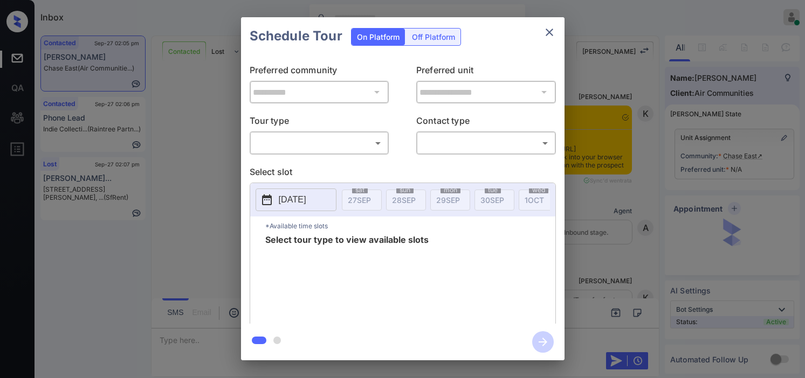
click at [333, 148] on body "Inbox Kristine Capara Online Set yourself offline Set yourself on break Profile…" at bounding box center [402, 189] width 805 height 378
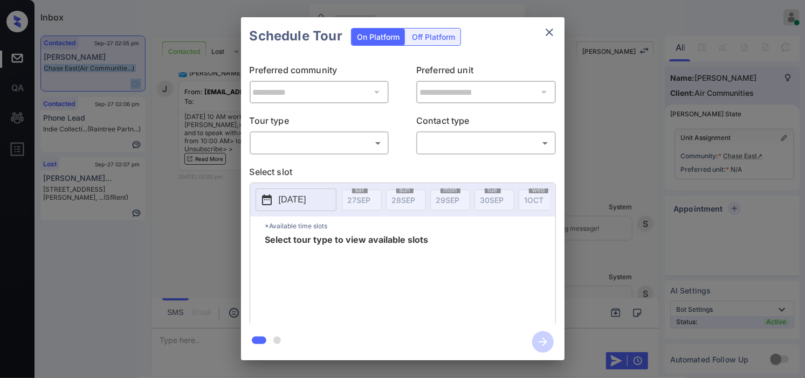
type input "********"
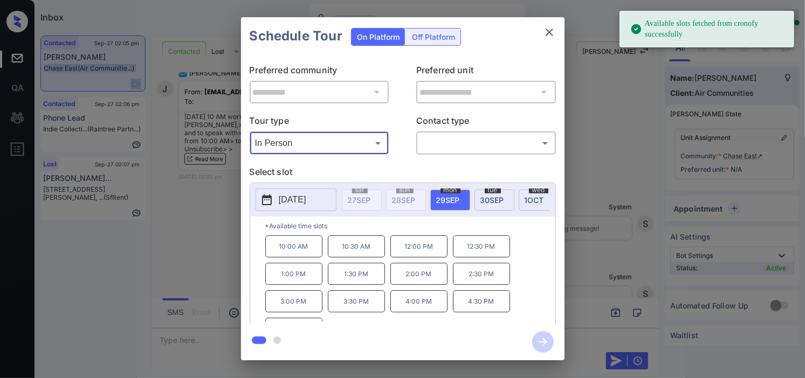
click at [271, 196] on icon at bounding box center [266, 200] width 13 height 13
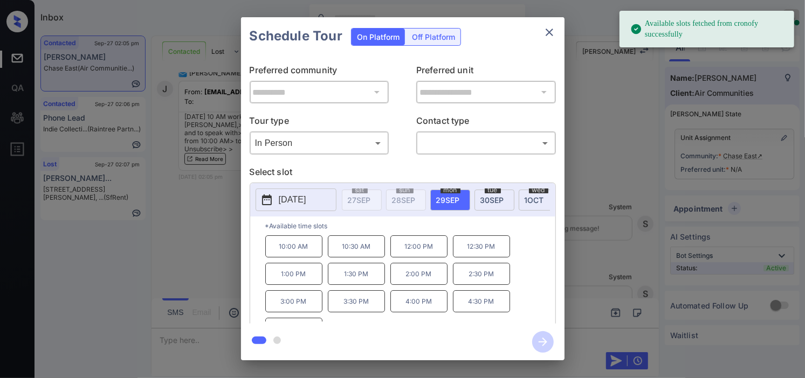
click at [198, 201] on div "**********" at bounding box center [402, 189] width 805 height 378
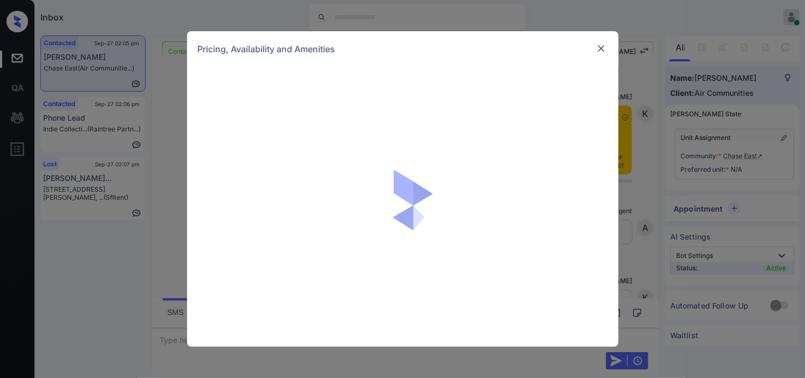
scroll to position [2446, 0]
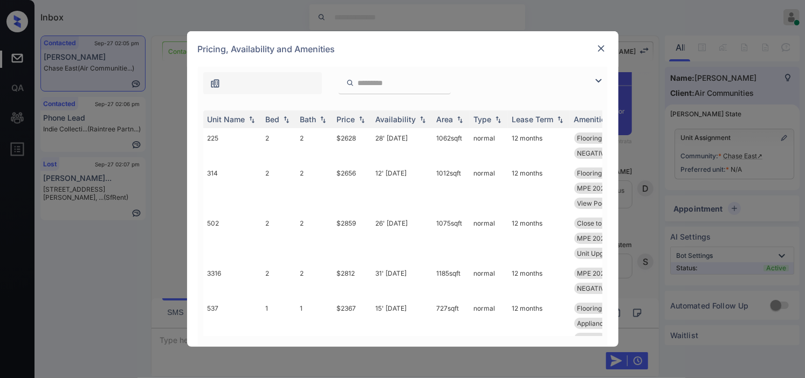
click at [599, 83] on img at bounding box center [598, 80] width 13 height 13
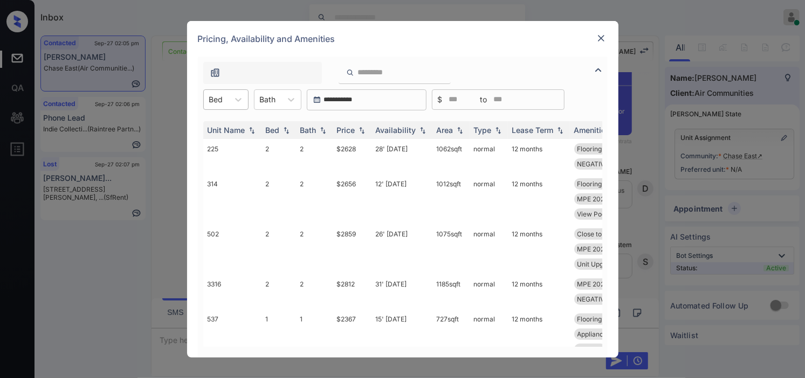
click at [218, 100] on div at bounding box center [216, 99] width 14 height 11
click at [217, 136] on div "1" at bounding box center [225, 145] width 45 height 19
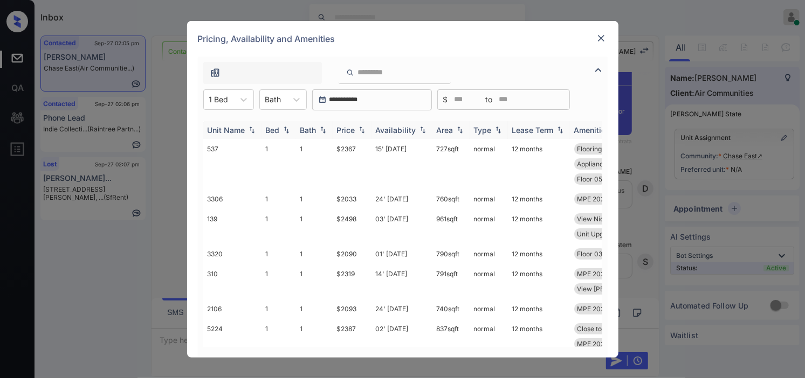
click at [356, 128] on div "Price" at bounding box center [352, 130] width 30 height 9
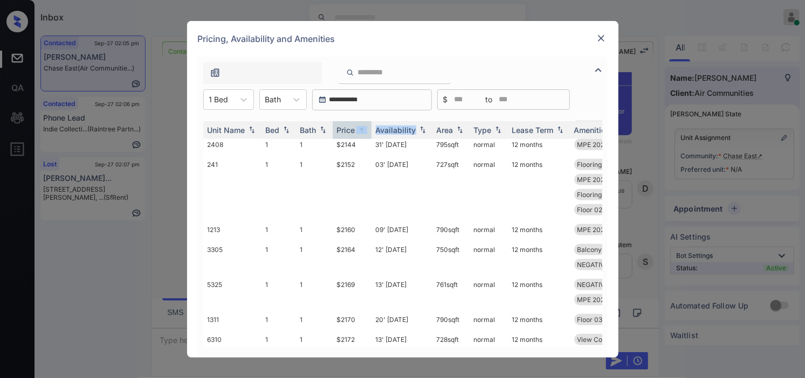
scroll to position [718, 0]
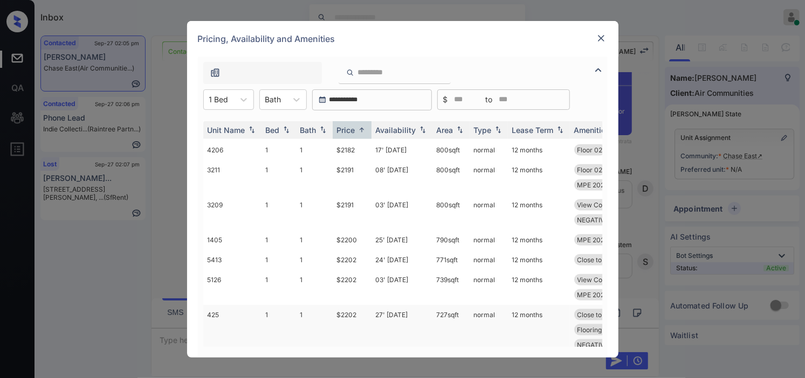
click at [399, 310] on td "27' Aug 25" at bounding box center [401, 337] width 61 height 65
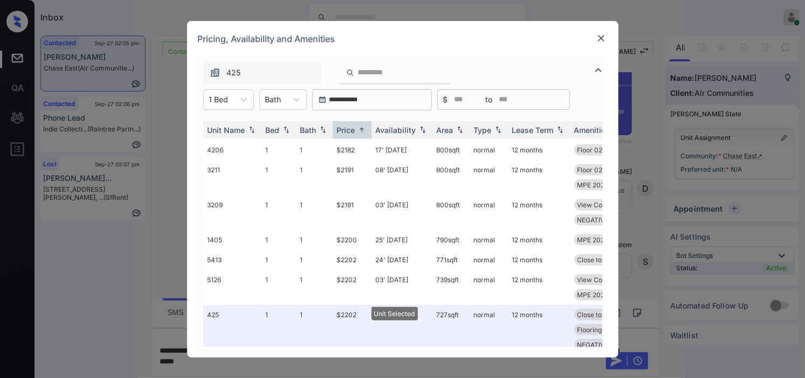
click at [597, 36] on img at bounding box center [601, 38] width 11 height 11
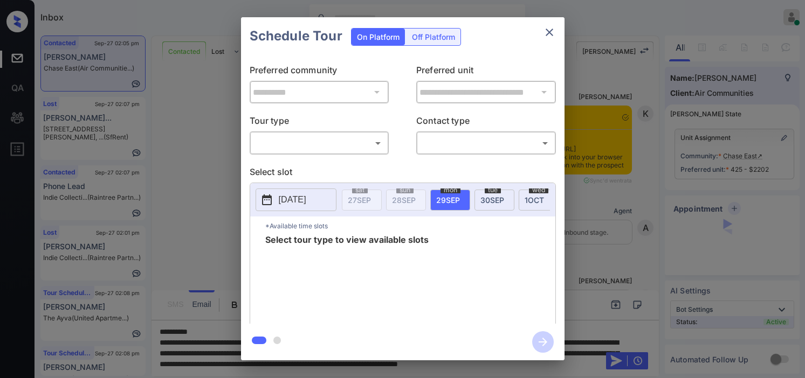
click at [301, 143] on body "Inbox Kristine Capara Online Set yourself offline Set yourself on break Profile…" at bounding box center [402, 189] width 805 height 378
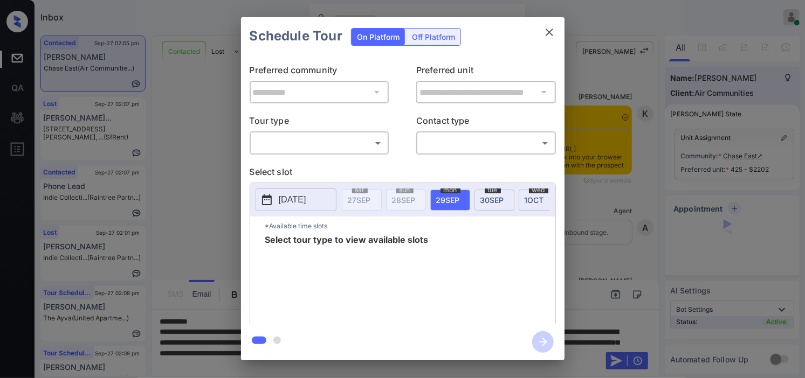
scroll to position [3285, 0]
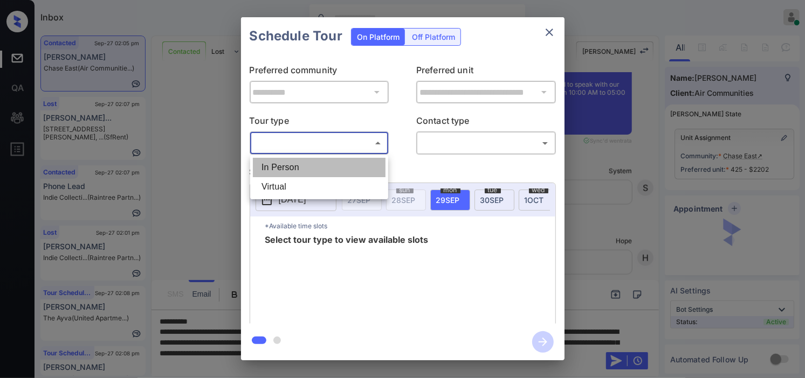
click at [299, 166] on li "In Person" at bounding box center [319, 167] width 133 height 19
click at [436, 146] on div at bounding box center [402, 189] width 805 height 378
type input "********"
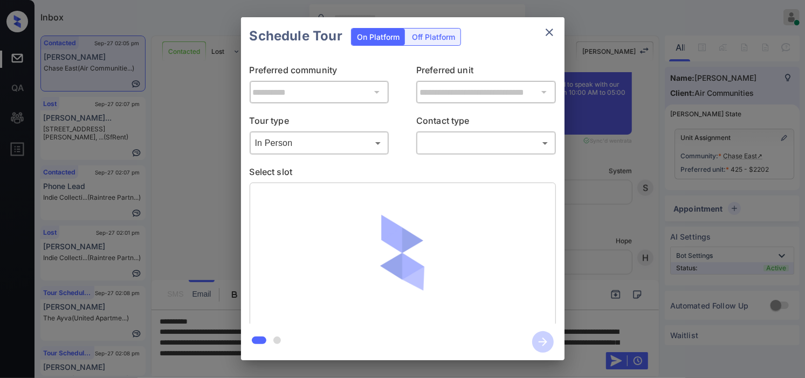
click at [584, 135] on div "**********" at bounding box center [402, 189] width 805 height 378
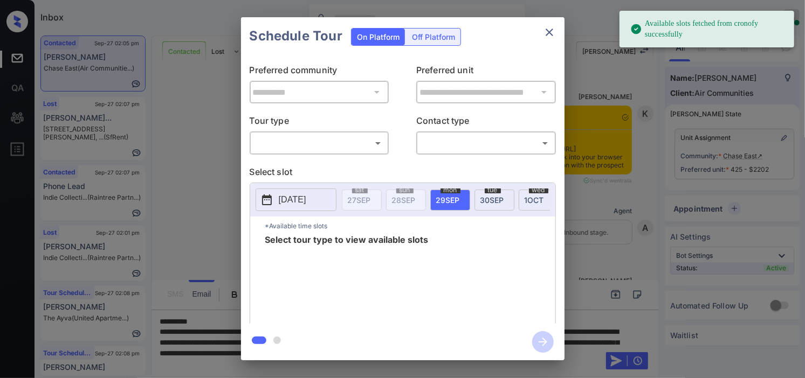
scroll to position [3165, 0]
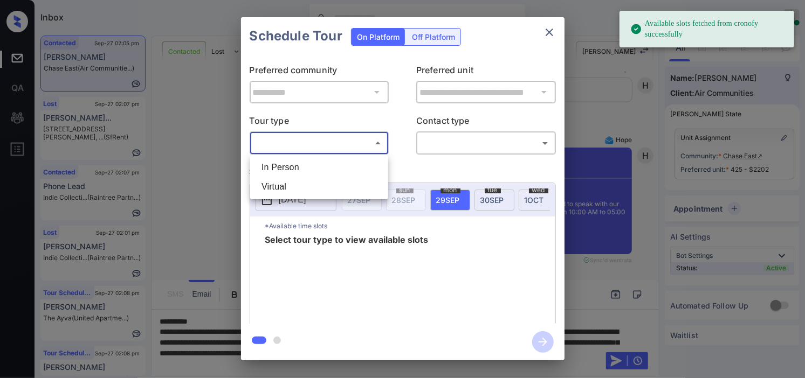
drag, startPoint x: 329, startPoint y: 135, endPoint x: 328, endPoint y: 151, distance: 15.7
click at [329, 143] on body "Available slots fetched from cronofy successfully Inbox Kristine Capara Online …" at bounding box center [402, 189] width 805 height 378
drag, startPoint x: 326, startPoint y: 163, endPoint x: 454, endPoint y: 151, distance: 128.3
click at [327, 164] on li "In Person" at bounding box center [319, 167] width 133 height 19
type input "********"
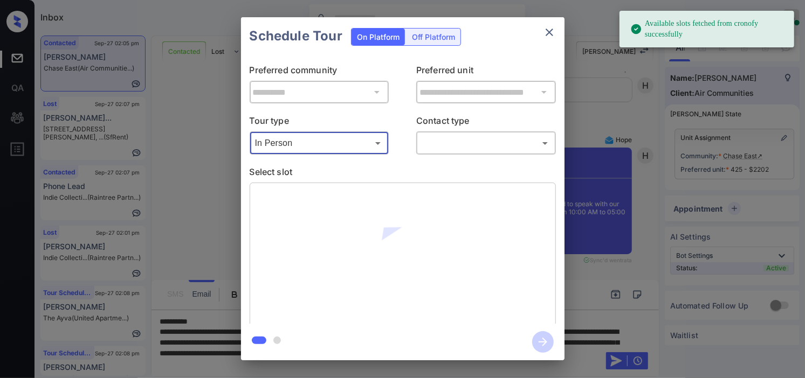
click at [457, 148] on body "Available slots fetched from cronofy successfully Inbox Kristine Capara Online …" at bounding box center [402, 189] width 805 height 378
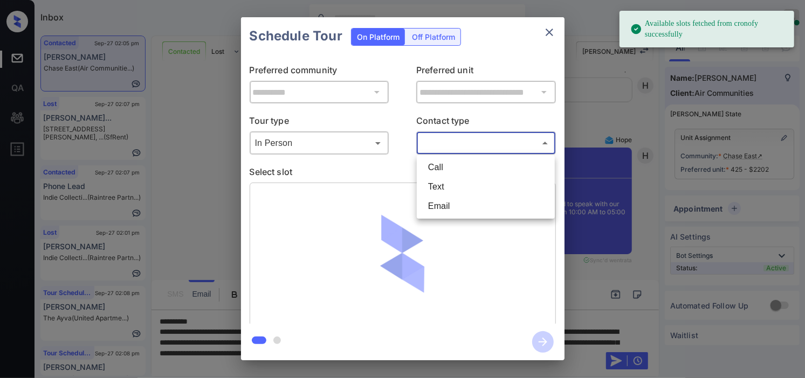
click at [450, 181] on li "Text" at bounding box center [485, 186] width 133 height 19
type input "****"
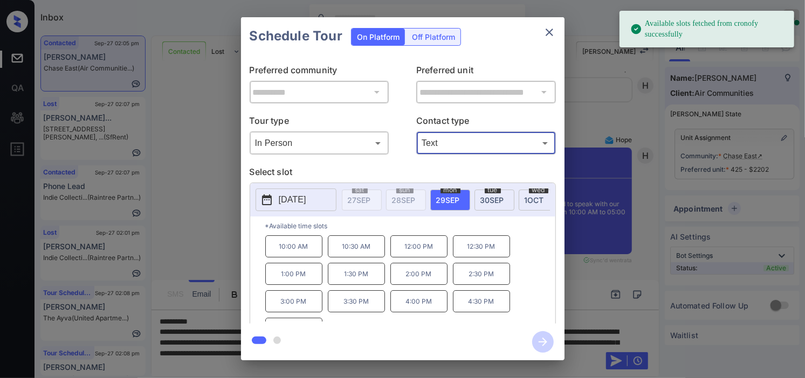
click at [265, 205] on icon at bounding box center [267, 200] width 10 height 11
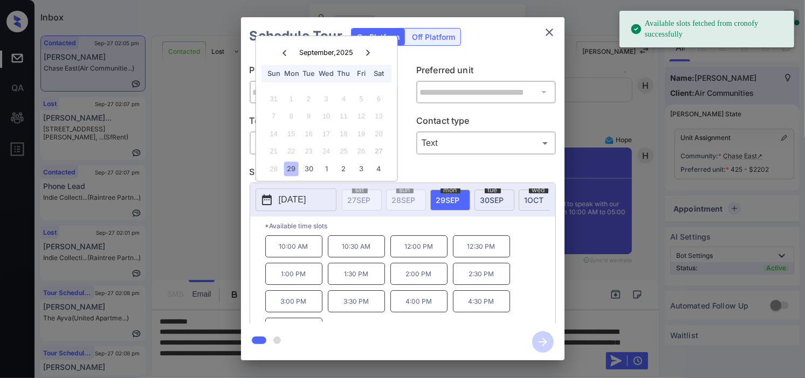
click at [308, 251] on p "10:00 AM" at bounding box center [293, 247] width 57 height 22
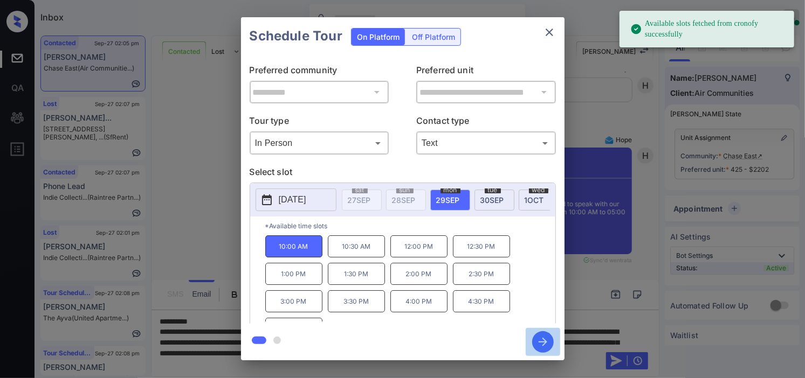
click at [547, 340] on icon "button" at bounding box center [543, 342] width 22 height 22
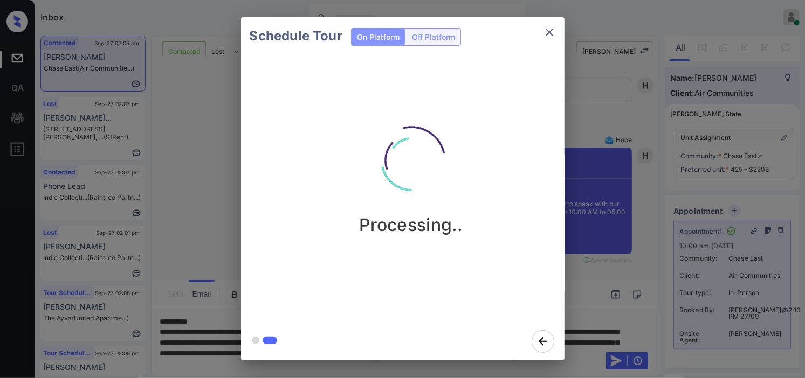
click at [629, 201] on div "Schedule Tour On Platform Off Platform Processing.." at bounding box center [402, 189] width 805 height 378
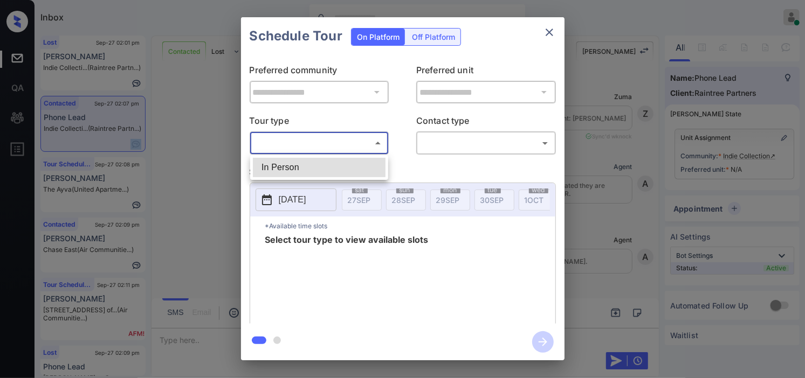
scroll to position [1056, 0]
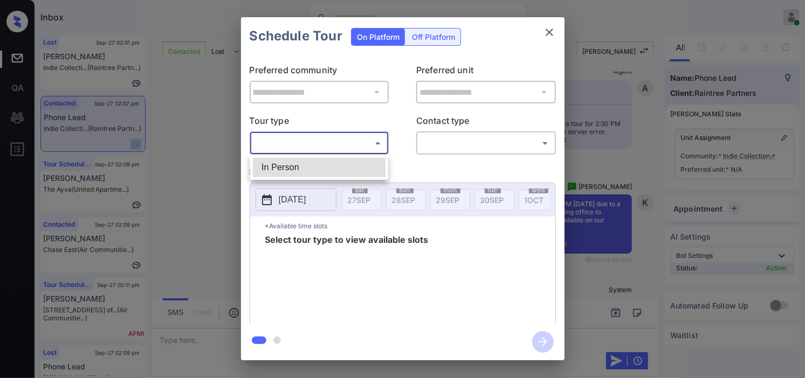
click at [334, 167] on li "In Person" at bounding box center [319, 167] width 133 height 19
type input "********"
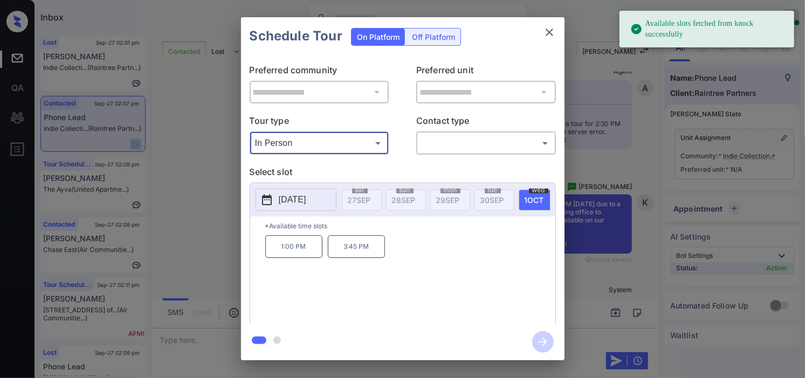
click at [295, 206] on p "2025-10-01" at bounding box center [292, 200] width 27 height 13
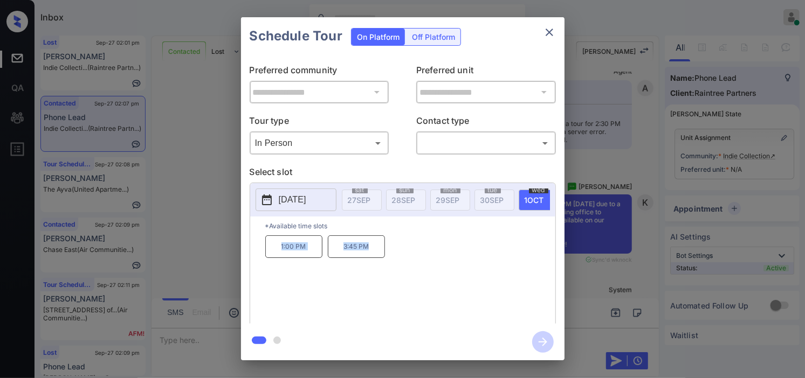
drag, startPoint x: 281, startPoint y: 250, endPoint x: 379, endPoint y: 250, distance: 97.6
click at [379, 250] on div "1:00 PM 3:45 PM" at bounding box center [410, 279] width 290 height 86
copy div "1:00 PM 3:45 PM"
click at [227, 238] on div "**********" at bounding box center [402, 189] width 805 height 378
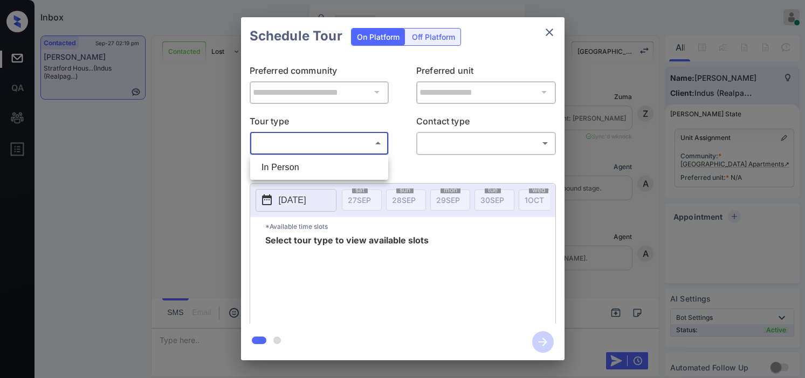
click at [307, 142] on body "Inbox [PERSON_NAME] Online Set yourself offline Set yourself on break Profile S…" at bounding box center [402, 189] width 805 height 378
click at [309, 159] on li "In Person" at bounding box center [319, 167] width 133 height 19
type input "********"
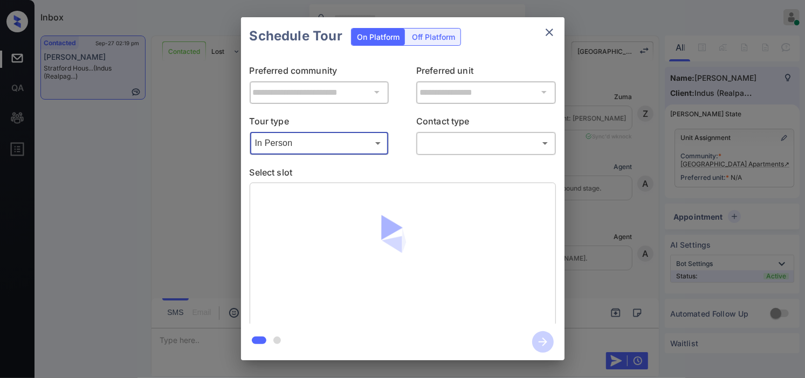
scroll to position [3408, 0]
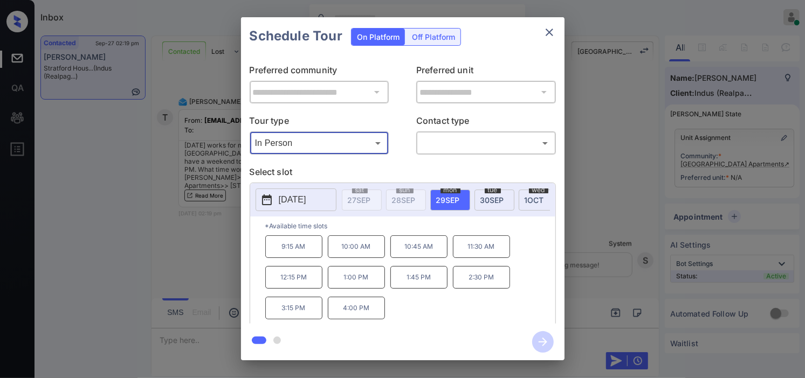
click at [280, 204] on p "[DATE]" at bounding box center [292, 200] width 27 height 13
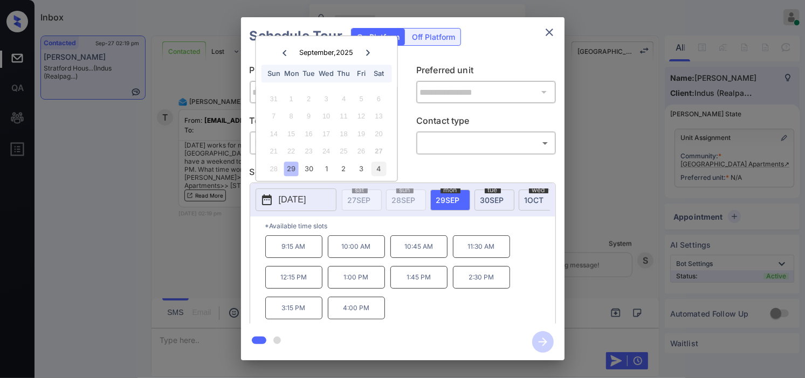
click at [378, 171] on div "4" at bounding box center [378, 169] width 15 height 15
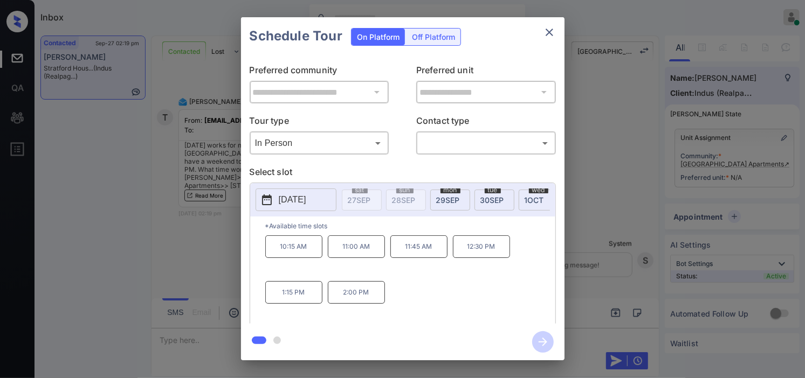
click at [189, 227] on div "**********" at bounding box center [402, 189] width 805 height 378
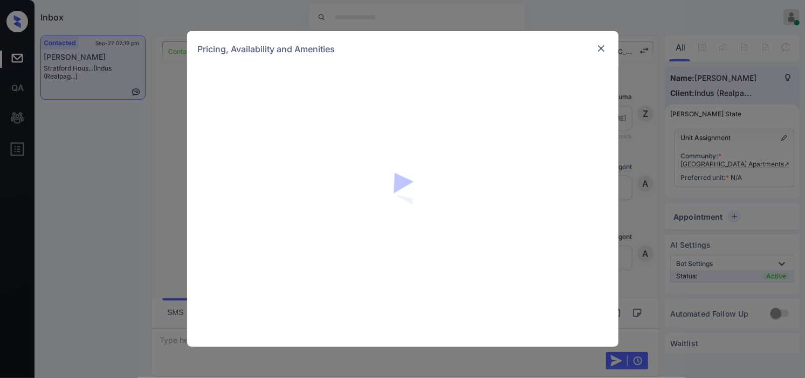
scroll to position [1611, 0]
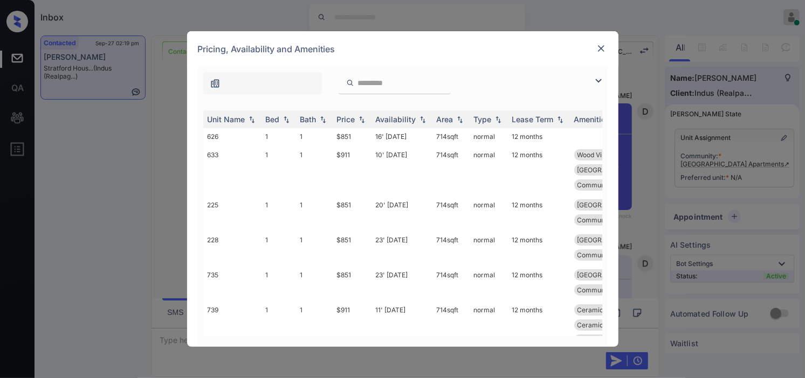
click at [602, 81] on img at bounding box center [598, 80] width 13 height 13
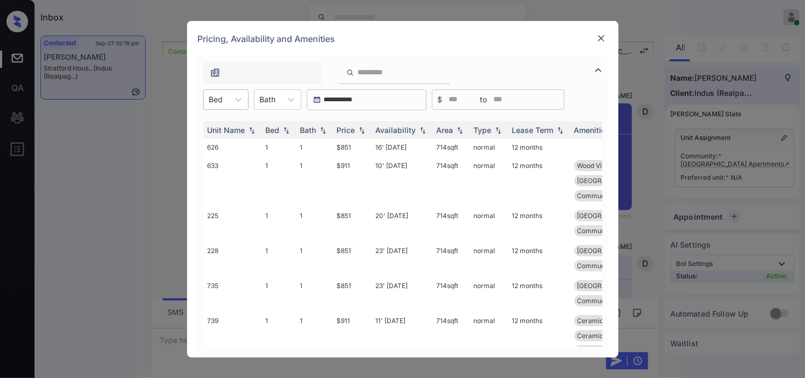
click at [223, 101] on div "Bed" at bounding box center [216, 100] width 25 height 16
click at [224, 122] on div "1" at bounding box center [225, 125] width 45 height 19
click at [350, 128] on div "Price" at bounding box center [346, 130] width 18 height 9
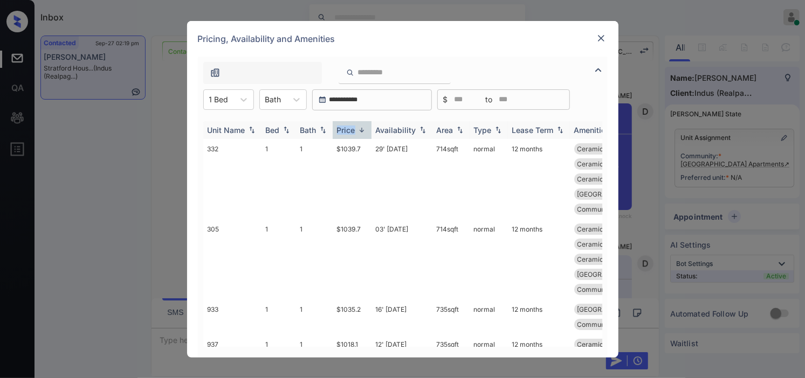
click at [350, 128] on div "Price" at bounding box center [346, 130] width 18 height 9
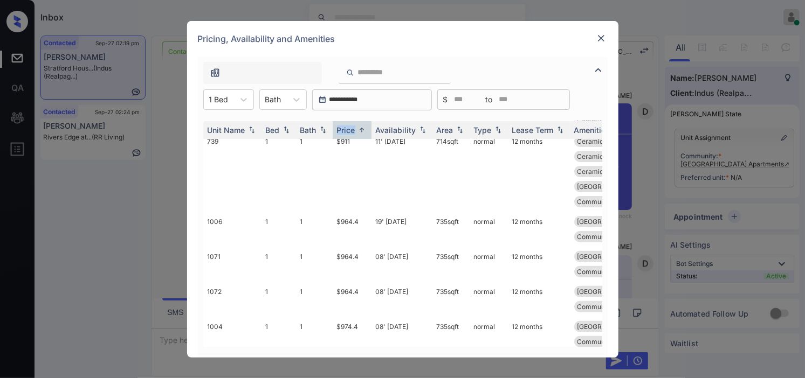
scroll to position [299, 0]
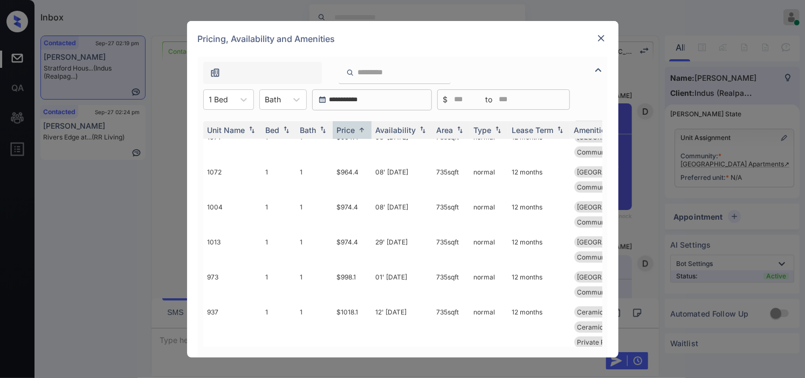
click at [597, 38] on img at bounding box center [601, 38] width 11 height 11
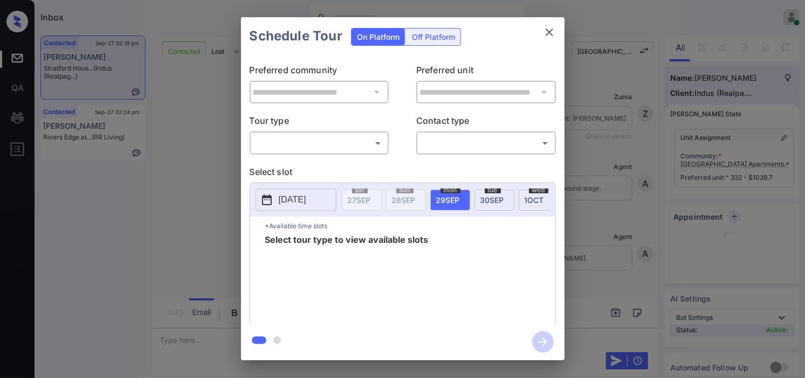
click at [288, 149] on body "Inbox [PERSON_NAME] Online Set yourself offline Set yourself on break Profile S…" at bounding box center [402, 189] width 805 height 378
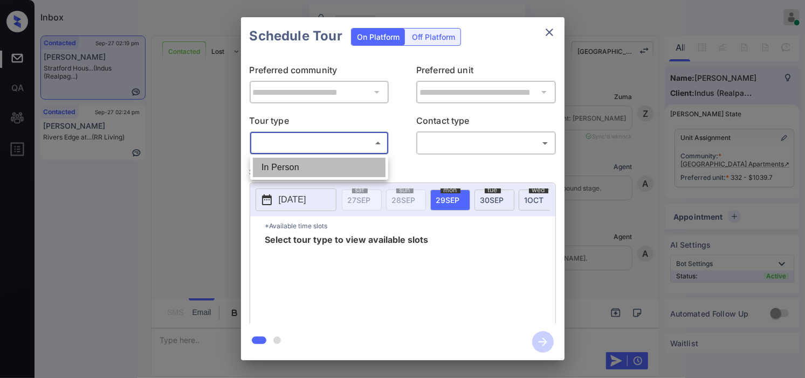
scroll to position [3048, 0]
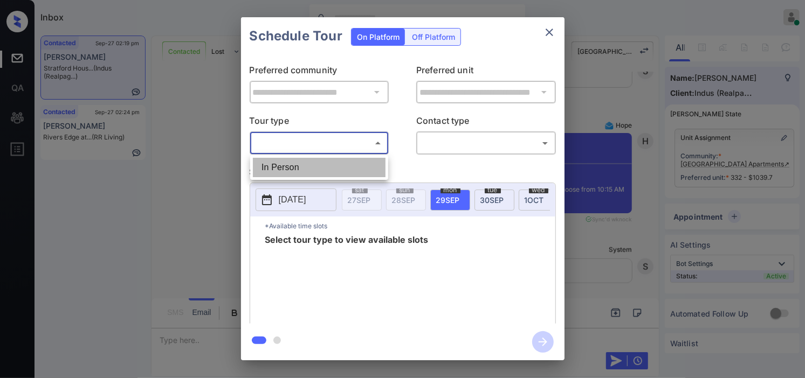
click at [288, 164] on li "In Person" at bounding box center [319, 167] width 133 height 19
type input "********"
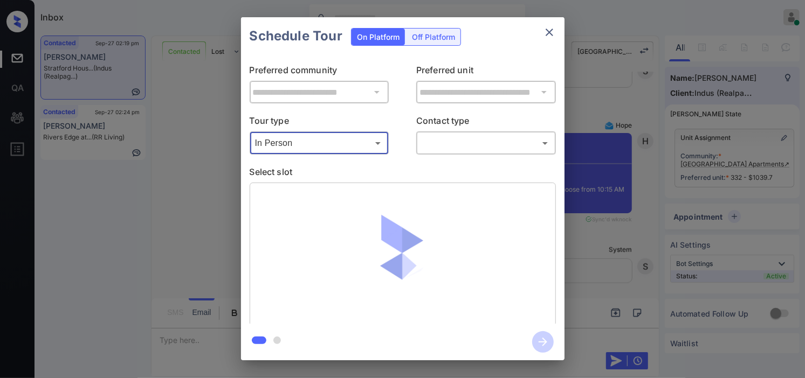
click at [451, 151] on body "Inbox Kristine Capara Online Set yourself offline Set yourself on break Profile…" at bounding box center [402, 189] width 805 height 378
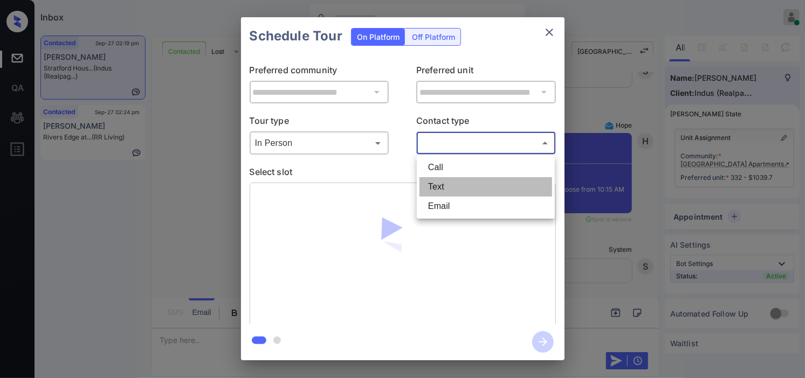
click at [445, 182] on li "Text" at bounding box center [485, 186] width 133 height 19
type input "****"
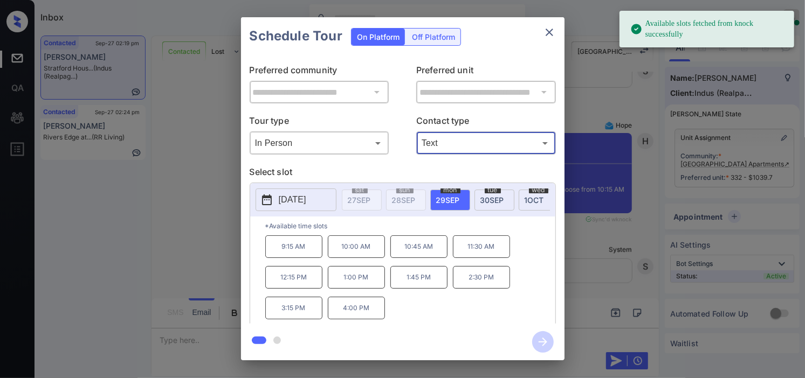
click at [277, 205] on button "2025-09-29" at bounding box center [295, 200] width 81 height 23
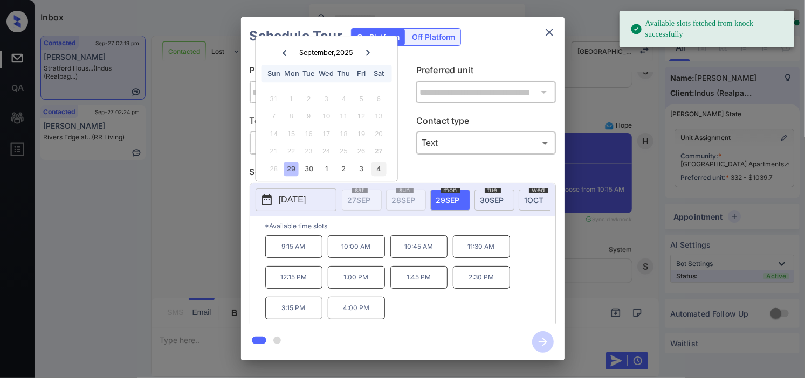
click at [379, 169] on div "4" at bounding box center [378, 169] width 15 height 15
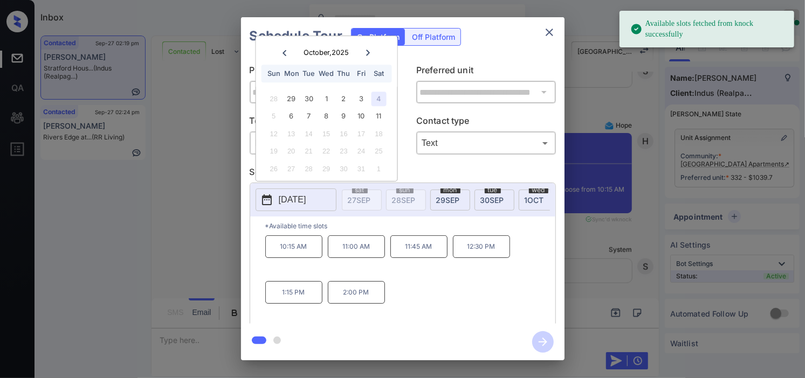
click at [303, 252] on p "10:15 AM" at bounding box center [293, 247] width 57 height 23
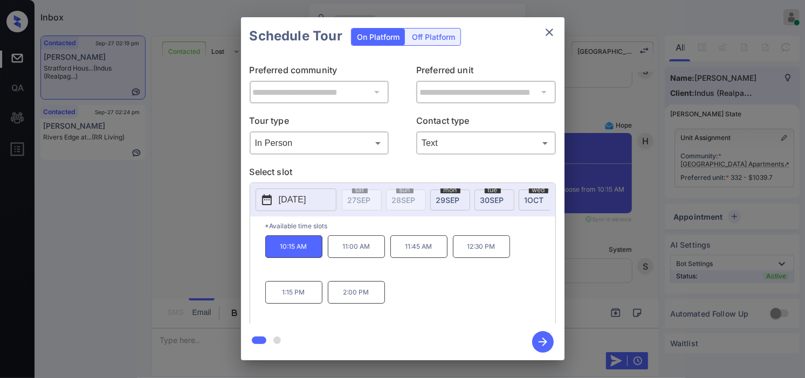
click at [545, 346] on icon "button" at bounding box center [543, 342] width 22 height 22
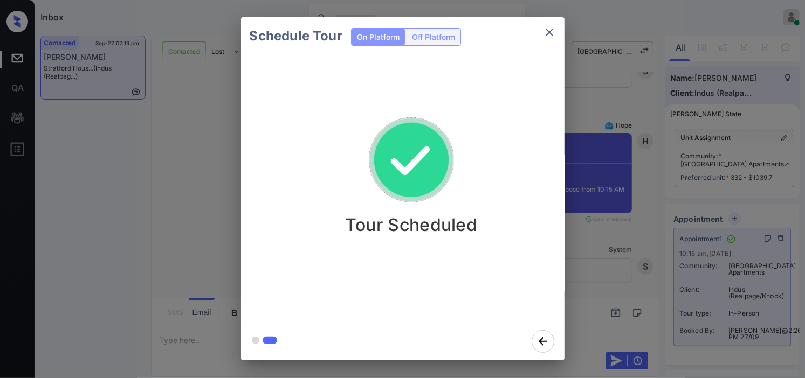
click at [187, 164] on div "Schedule Tour On Platform Off Platform Tour Scheduled" at bounding box center [402, 189] width 805 height 378
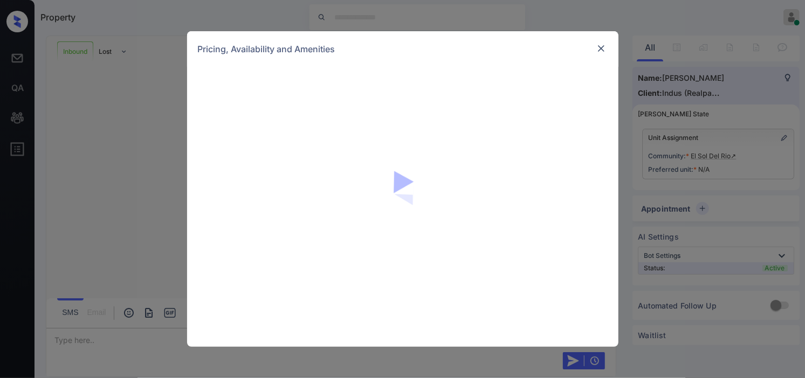
scroll to position [1854, 0]
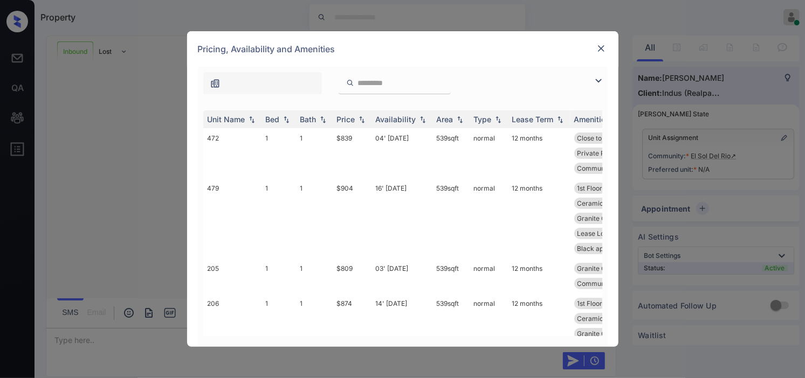
click at [597, 81] on img at bounding box center [598, 80] width 13 height 13
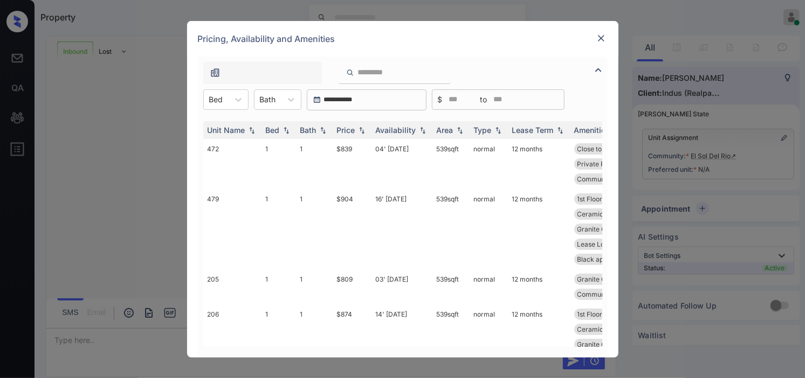
click at [224, 114] on div "Unit Name Bed Bath Price Availability Area Type Lease Term Amenities 472 1 1 $8…" at bounding box center [403, 233] width 410 height 247
click at [236, 103] on icon at bounding box center [238, 99] width 11 height 11
click at [225, 128] on div "1" at bounding box center [225, 125] width 45 height 19
click at [357, 126] on img at bounding box center [361, 130] width 11 height 8
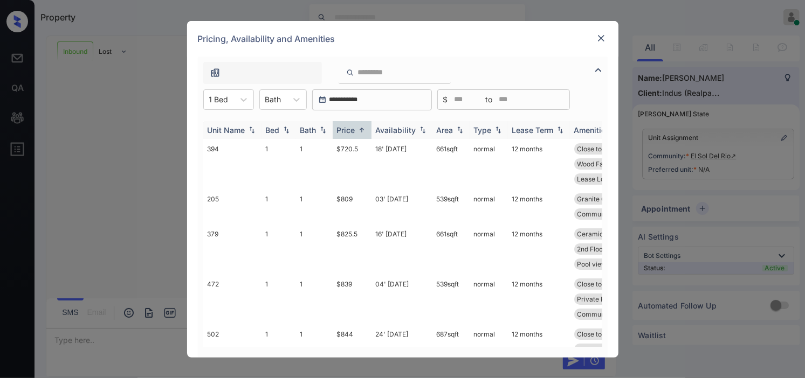
click at [357, 126] on img at bounding box center [361, 130] width 11 height 8
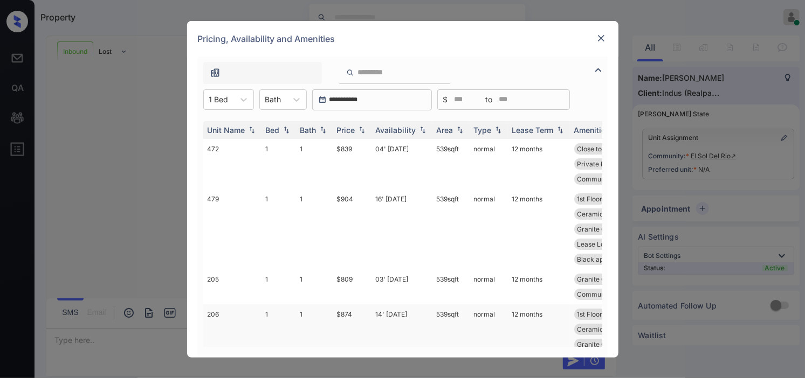
click at [495, 336] on td "normal" at bounding box center [488, 337] width 38 height 65
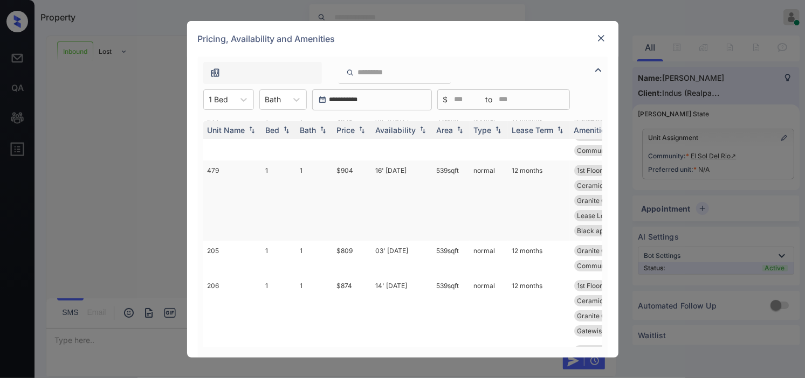
scroll to position [0, 0]
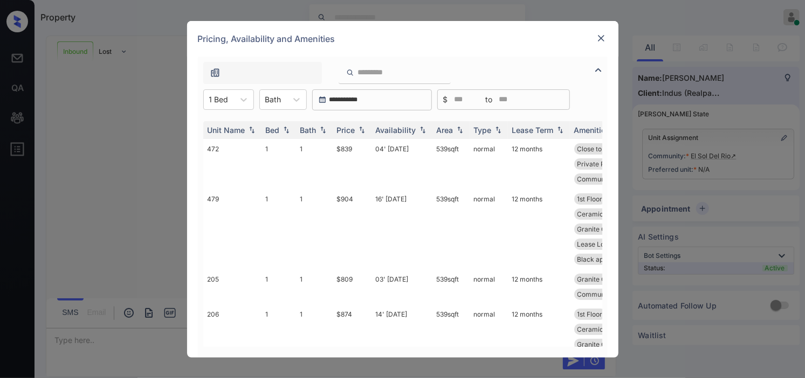
click at [705, 126] on div "**********" at bounding box center [402, 189] width 805 height 378
click at [599, 37] on img at bounding box center [601, 38] width 11 height 11
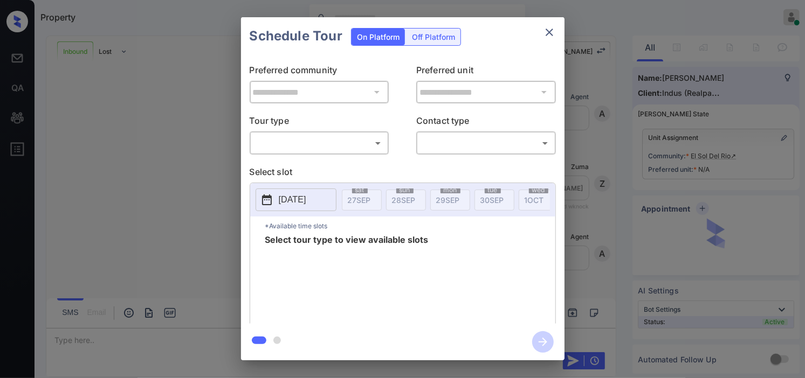
scroll to position [1854, 0]
click at [307, 144] on body "Property Kristine Capara Online Set yourself offline Set yourself on break Prof…" at bounding box center [402, 189] width 805 height 378
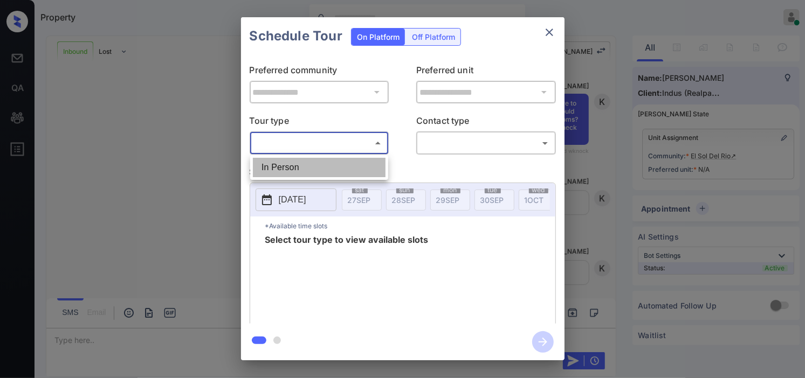
click at [309, 168] on li "In Person" at bounding box center [319, 167] width 133 height 19
type input "********"
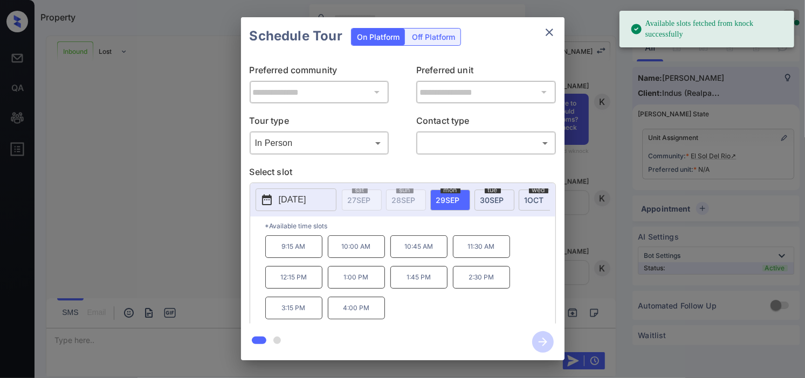
click at [282, 201] on p "2025-09-29" at bounding box center [292, 200] width 27 height 13
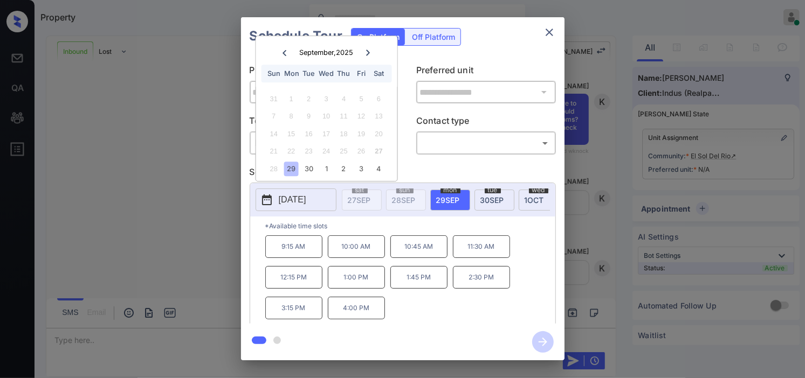
click at [551, 31] on icon "close" at bounding box center [549, 32] width 13 height 13
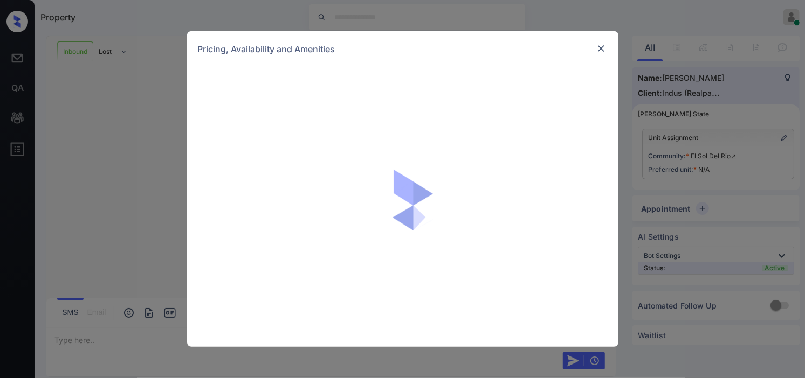
scroll to position [1854, 0]
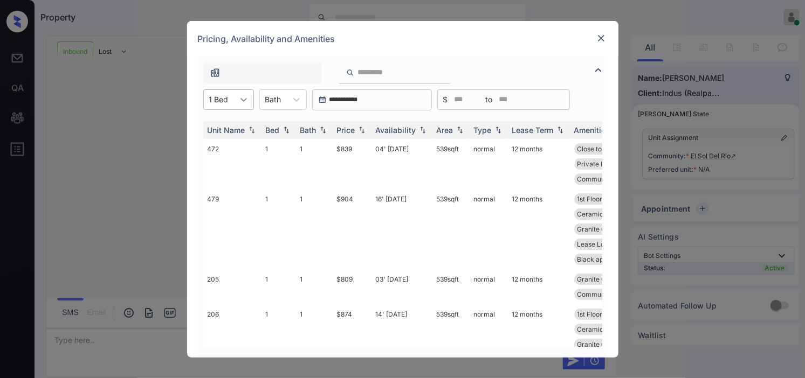
click at [235, 99] on div at bounding box center [243, 99] width 19 height 19
click at [233, 169] on td "472" at bounding box center [232, 164] width 58 height 50
click at [599, 37] on img at bounding box center [601, 38] width 11 height 11
click at [600, 37] on img at bounding box center [601, 38] width 11 height 11
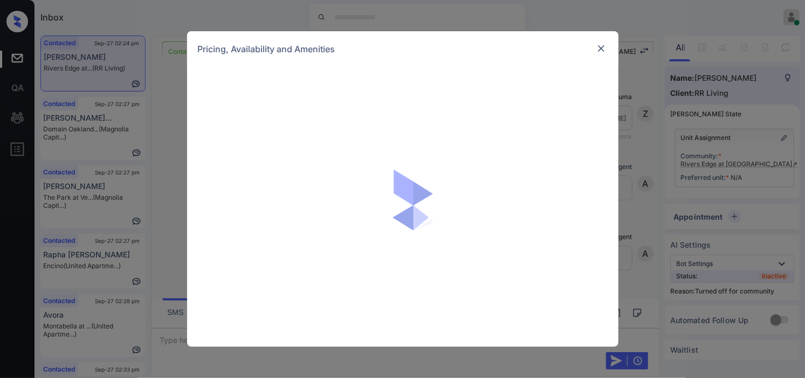
scroll to position [962, 0]
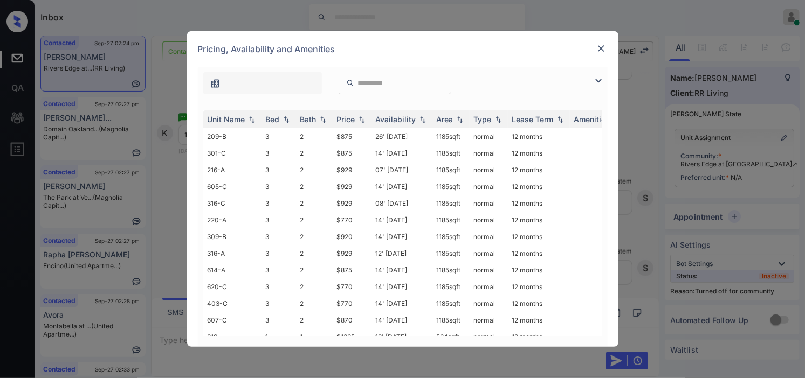
click at [603, 81] on img at bounding box center [598, 80] width 13 height 13
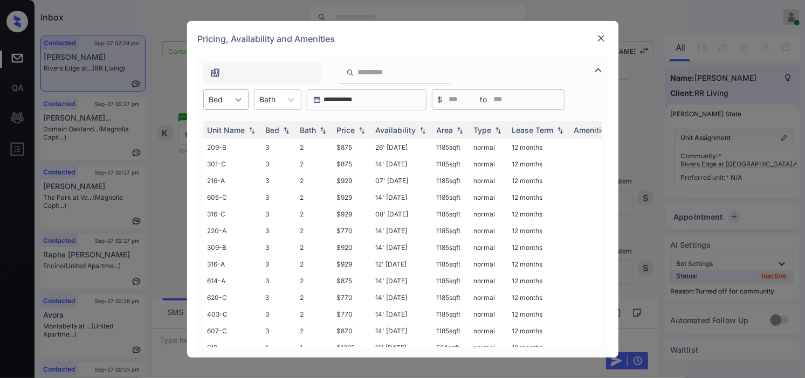
click at [233, 100] on icon at bounding box center [238, 99] width 11 height 11
drag, startPoint x: 229, startPoint y: 125, endPoint x: 352, endPoint y: 127, distance: 123.5
click at [229, 127] on div "1" at bounding box center [225, 125] width 45 height 19
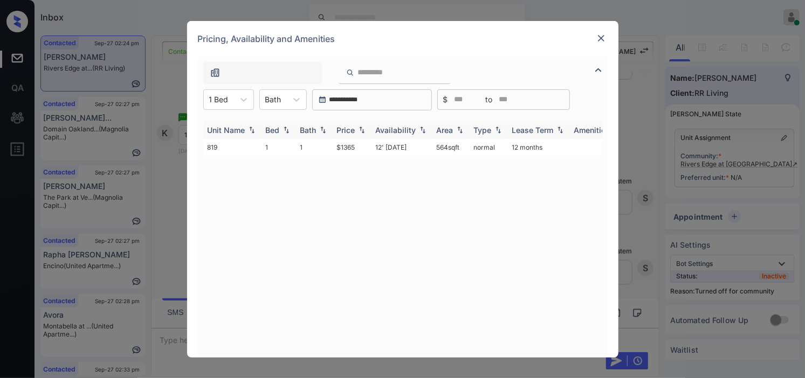
click at [356, 128] on img at bounding box center [361, 130] width 11 height 8
click at [369, 147] on tr "819 1 1 $1365 12' Aug 25 564 sqft normal 12 months" at bounding box center [484, 147] width 563 height 17
copy tr "$1365"
click at [348, 144] on td "$1365" at bounding box center [352, 147] width 39 height 17
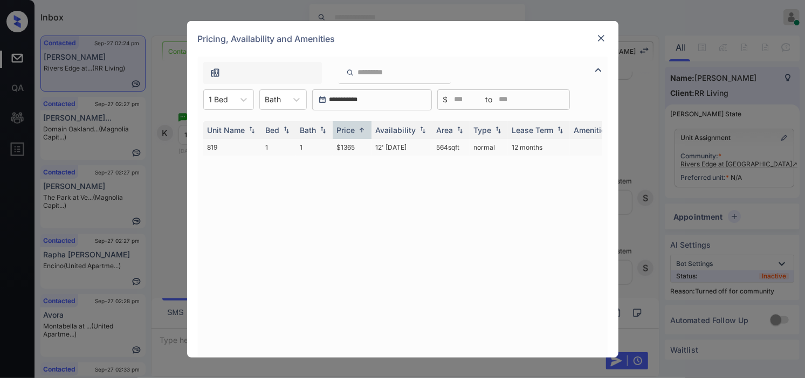
click at [360, 147] on td "$1365" at bounding box center [352, 147] width 39 height 17
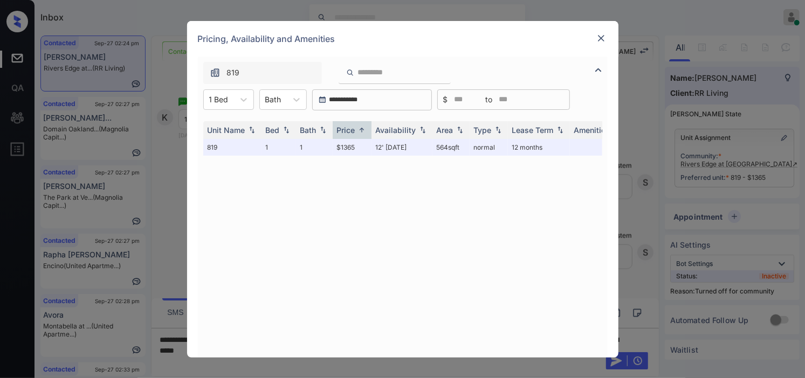
scroll to position [1032, 0]
click at [599, 38] on img at bounding box center [601, 38] width 11 height 11
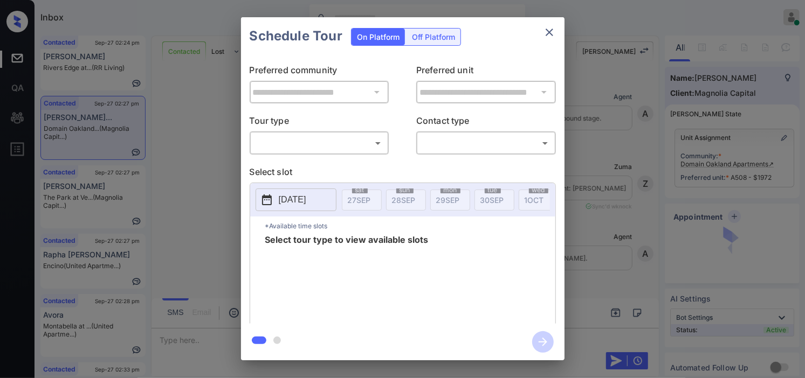
click at [353, 149] on body "Inbox [PERSON_NAME] Online Set yourself offline Set yourself on break Profile S…" at bounding box center [402, 189] width 805 height 378
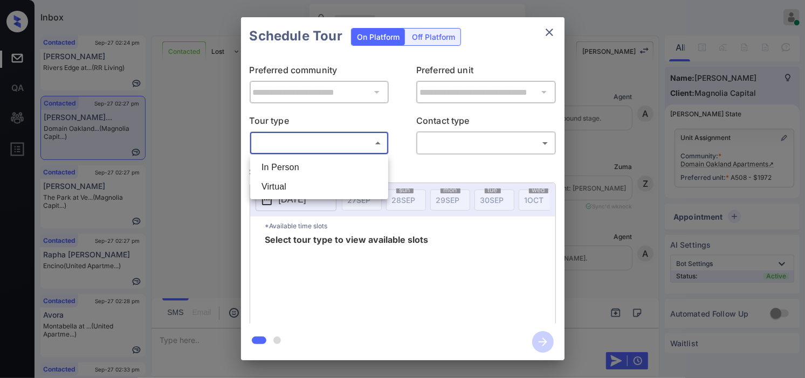
scroll to position [1926, 0]
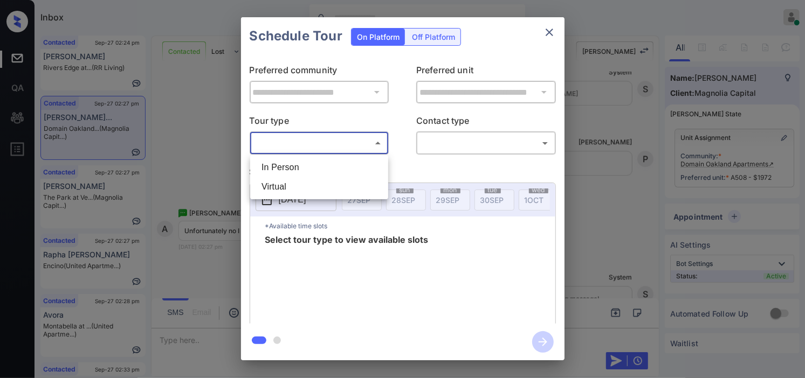
click at [349, 163] on li "In Person" at bounding box center [319, 167] width 133 height 19
type input "********"
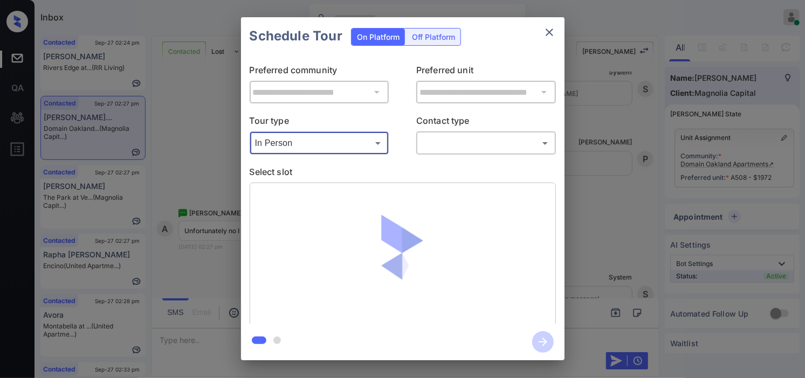
click at [456, 146] on body "Inbox Kristine Capara Online Set yourself offline Set yourself on break Profile…" at bounding box center [402, 189] width 805 height 378
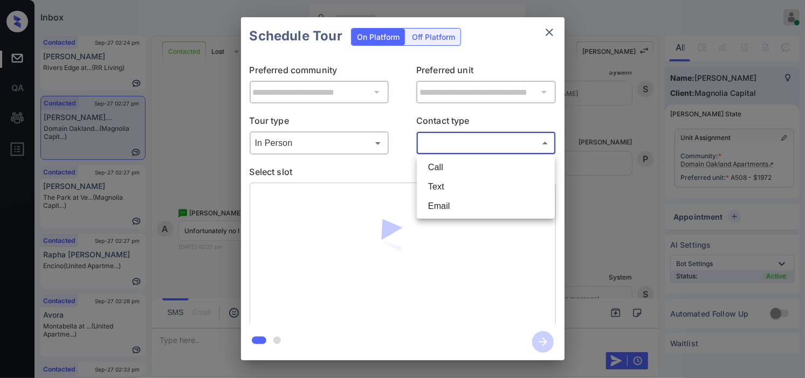
drag, startPoint x: 446, startPoint y: 181, endPoint x: 422, endPoint y: 189, distance: 24.9
click at [445, 182] on li "Text" at bounding box center [485, 186] width 133 height 19
type input "****"
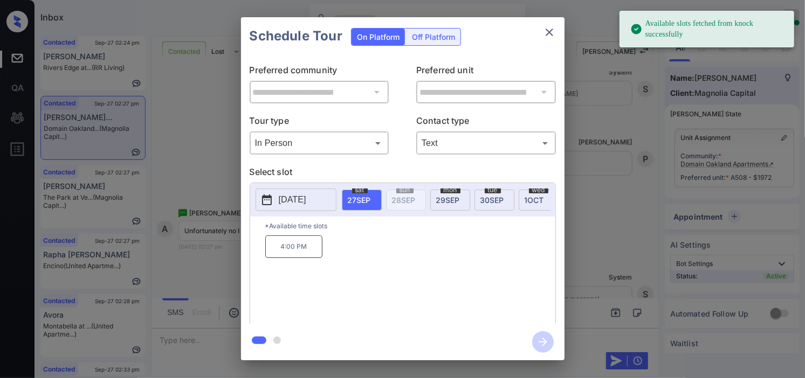
click at [271, 200] on icon at bounding box center [267, 200] width 10 height 11
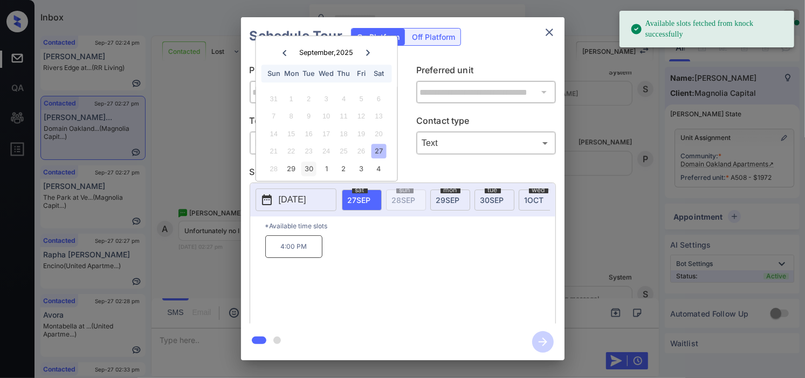
click at [305, 171] on div "30" at bounding box center [308, 169] width 15 height 15
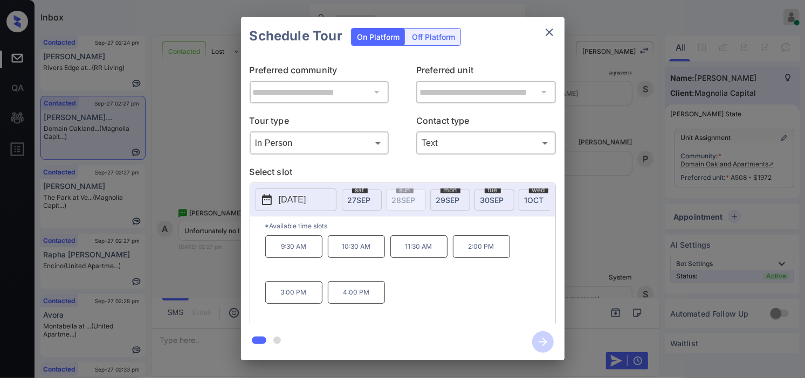
click at [195, 208] on div "**********" at bounding box center [402, 189] width 805 height 378
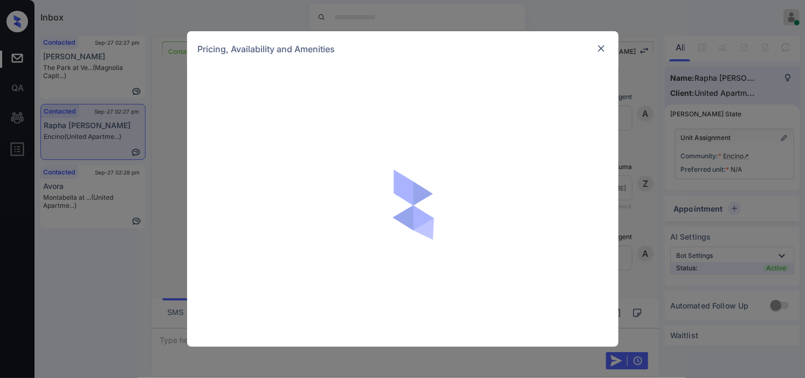
scroll to position [861, 0]
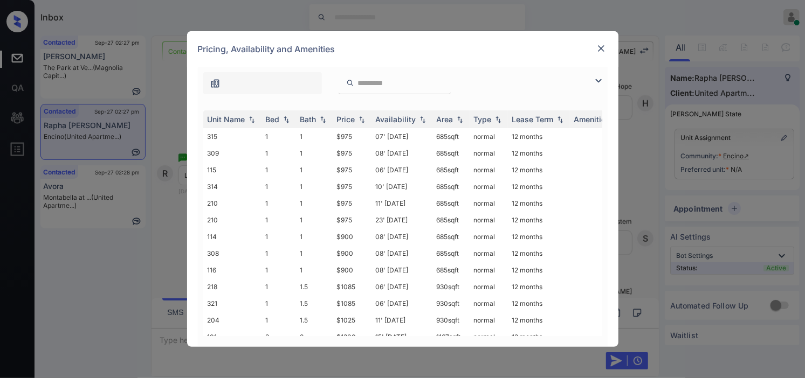
click at [599, 79] on img at bounding box center [598, 80] width 13 height 13
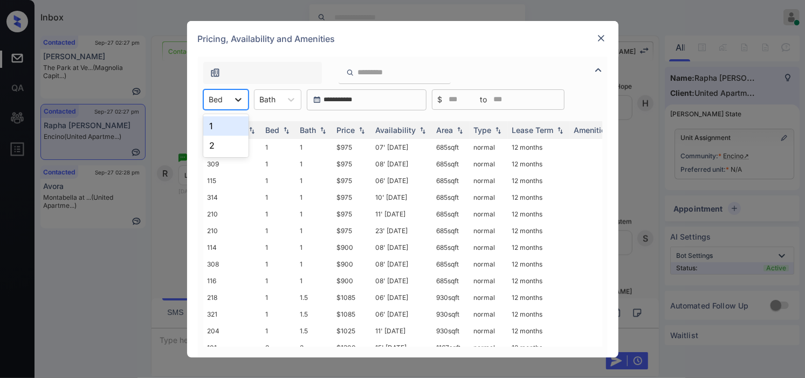
click at [241, 103] on icon at bounding box center [238, 99] width 11 height 11
drag, startPoint x: 229, startPoint y: 124, endPoint x: 309, endPoint y: 127, distance: 80.4
click at [228, 125] on div "1" at bounding box center [225, 125] width 45 height 19
click at [352, 126] on div "Price" at bounding box center [346, 130] width 18 height 9
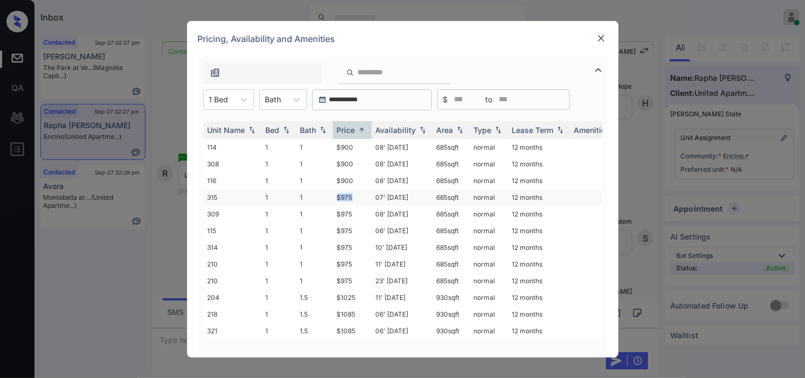
drag, startPoint x: 335, startPoint y: 196, endPoint x: 357, endPoint y: 202, distance: 22.7
click at [357, 202] on td "$975" at bounding box center [352, 197] width 39 height 17
copy td "$975"
click at [341, 198] on td "$975" at bounding box center [352, 197] width 39 height 17
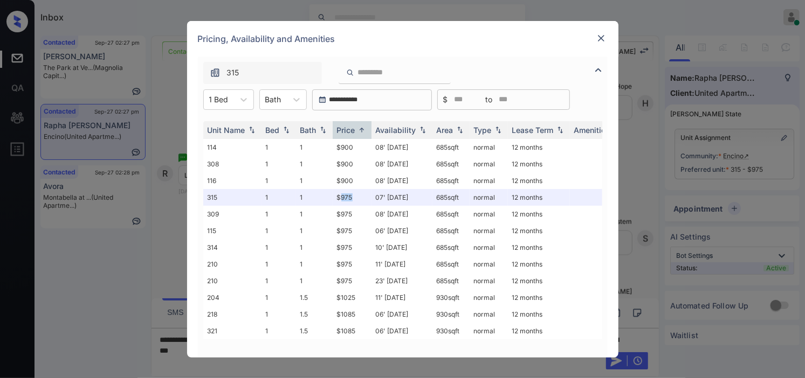
click at [600, 42] on img at bounding box center [601, 38] width 11 height 11
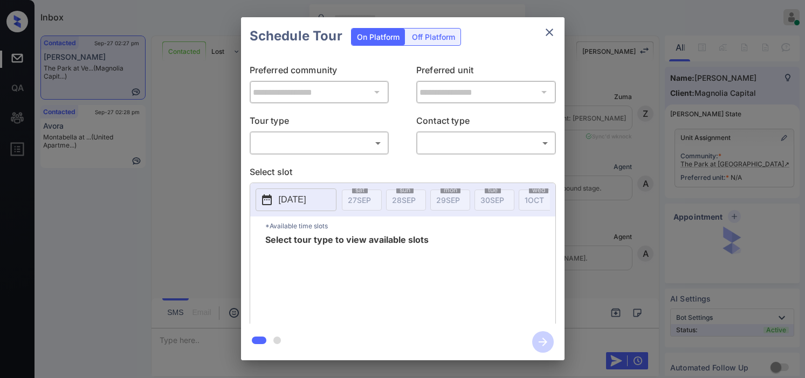
click at [333, 126] on p "Tour type" at bounding box center [320, 122] width 140 height 17
click at [327, 140] on body "Inbox [PERSON_NAME] Online Set yourself offline Set yourself on break Profile S…" at bounding box center [402, 189] width 805 height 378
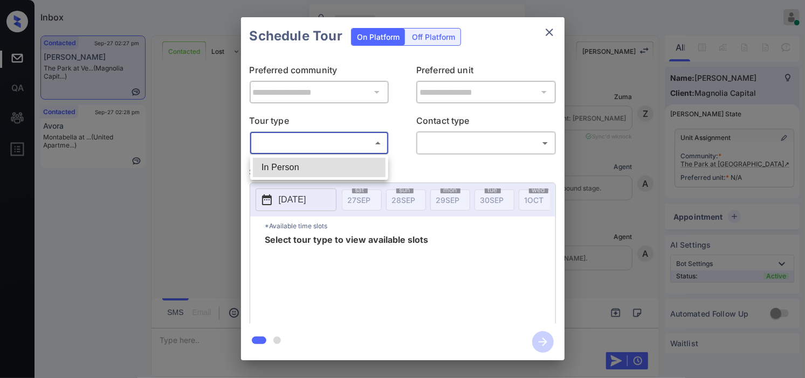
click at [202, 189] on div at bounding box center [402, 189] width 805 height 378
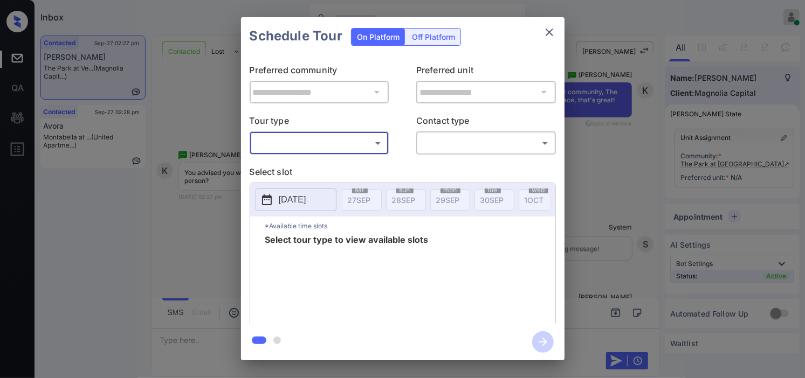
click at [181, 248] on div "**********" at bounding box center [402, 189] width 805 height 378
